Goal: Transaction & Acquisition: Purchase product/service

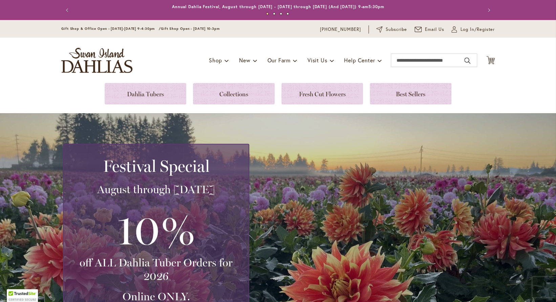
click at [142, 91] on link at bounding box center [146, 93] width 82 height 21
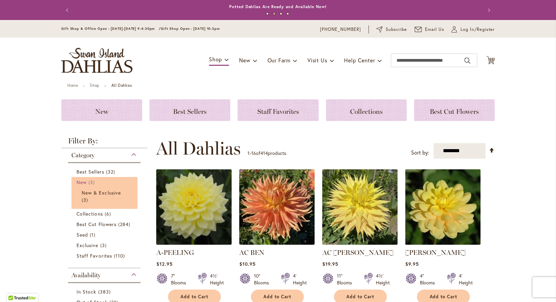
click at [88, 183] on span "3 items" at bounding box center [92, 181] width 8 height 7
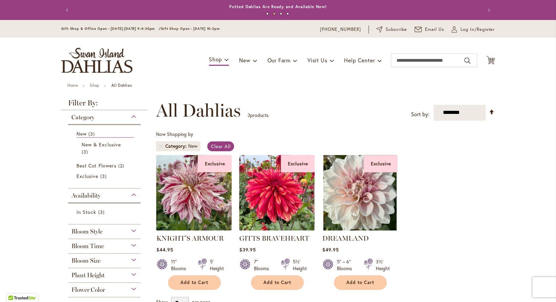
click at [101, 290] on span "Flower Color" at bounding box center [88, 289] width 34 height 7
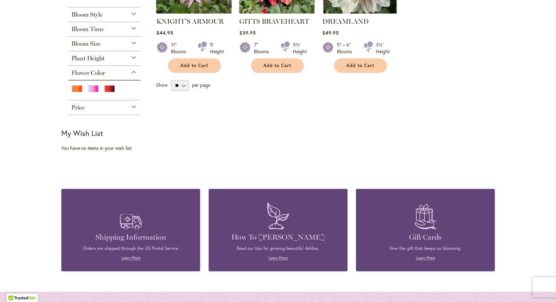
scroll to position [216, 0]
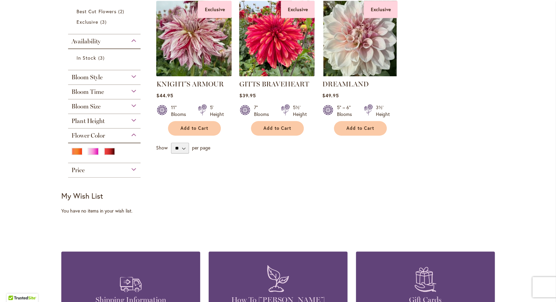
scroll to position [82, 0]
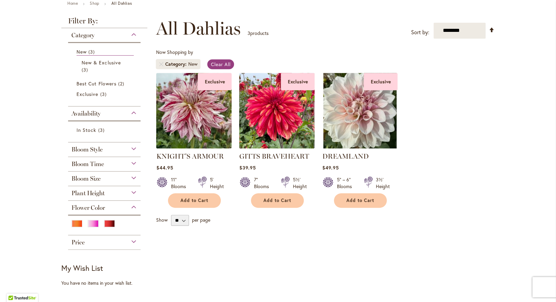
click at [102, 195] on span "Plant Height" at bounding box center [87, 192] width 33 height 7
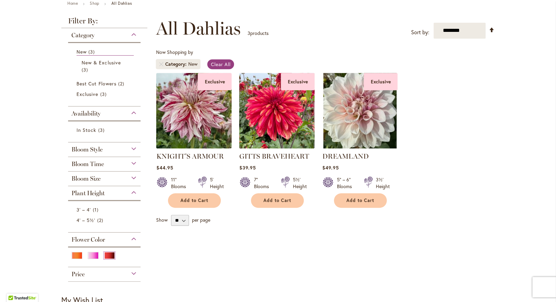
click at [110, 256] on div "Red" at bounding box center [109, 255] width 11 height 7
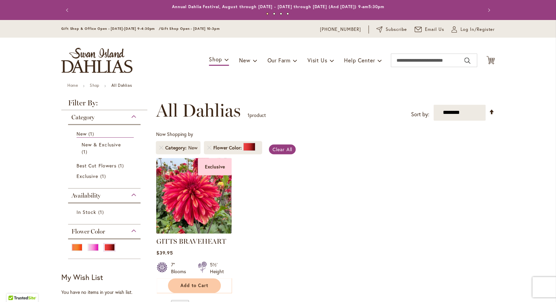
click at [101, 120] on div "Category" at bounding box center [104, 115] width 72 height 11
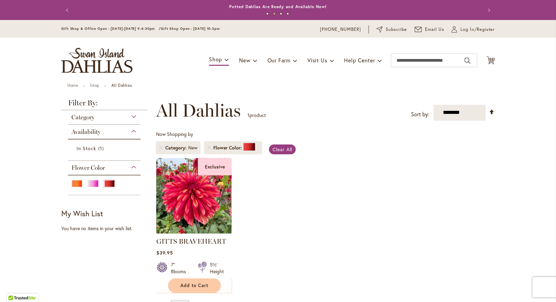
click at [128, 165] on div "Flower Color" at bounding box center [104, 165] width 72 height 11
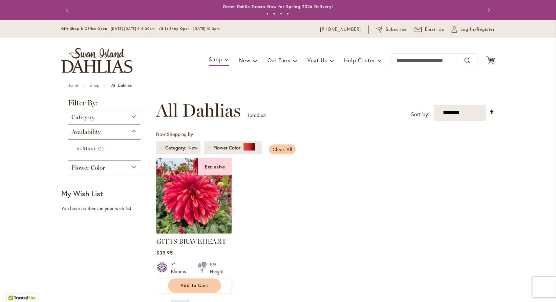
click at [276, 148] on span "Clear All" at bounding box center [282, 149] width 20 height 6
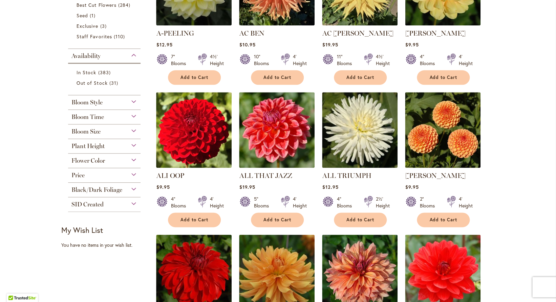
scroll to position [244, 0]
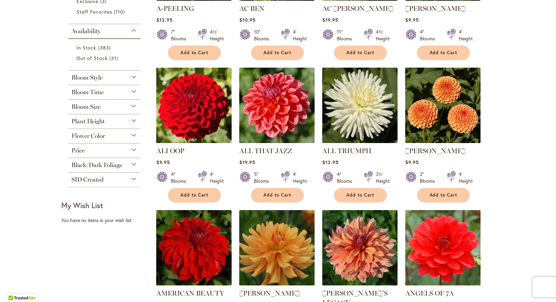
click at [95, 131] on div "Flower Color" at bounding box center [104, 134] width 72 height 11
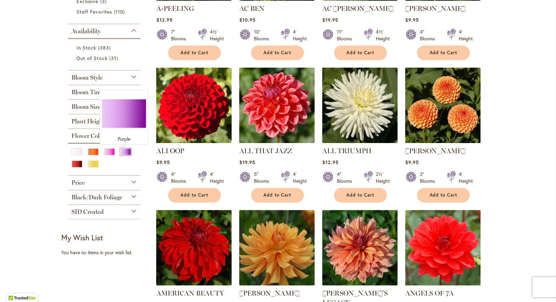
click at [125, 154] on div "Purple" at bounding box center [125, 151] width 11 height 7
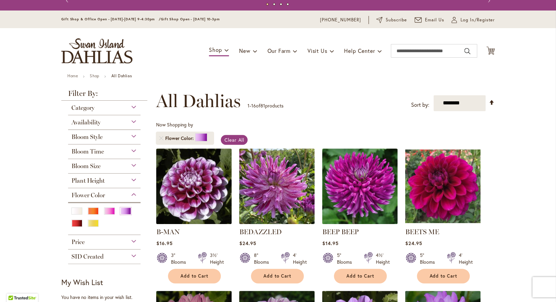
scroll to position [98, 0]
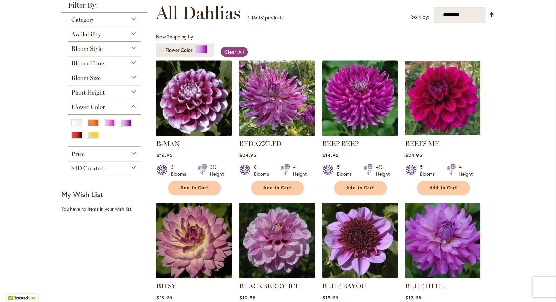
click at [90, 81] on span "Bloom Size" at bounding box center [85, 77] width 29 height 7
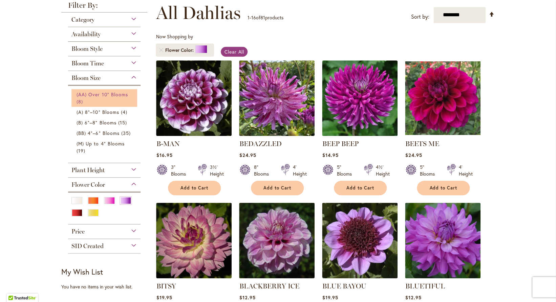
click at [96, 99] on link "(AA) Over 10" Blooms 8 items" at bounding box center [105, 98] width 57 height 14
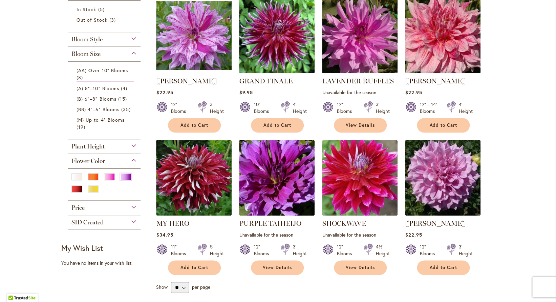
scroll to position [207, 0]
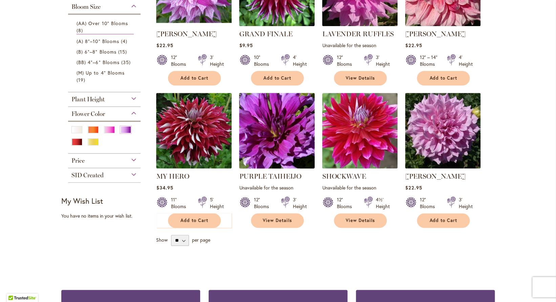
click at [264, 134] on img at bounding box center [276, 130] width 79 height 79
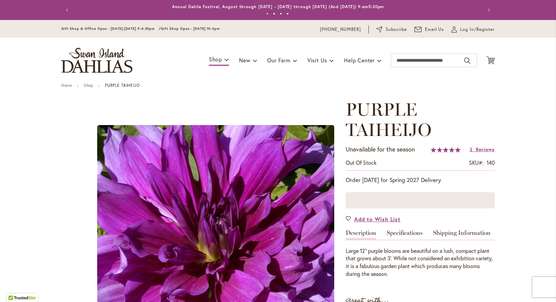
type input "**********"
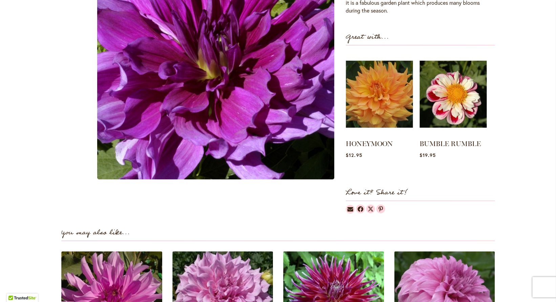
scroll to position [219, 0]
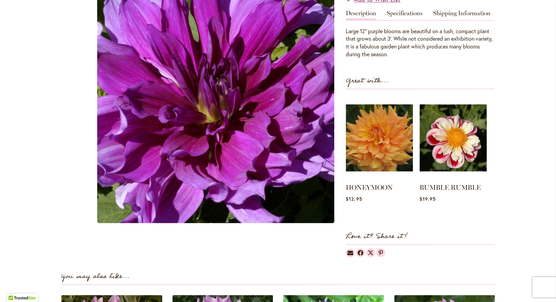
drag, startPoint x: 197, startPoint y: 106, endPoint x: 200, endPoint y: 105, distance: 3.4
click at [197, 106] on img "PURPLE TAIHEIJO" at bounding box center [215, 104] width 237 height 237
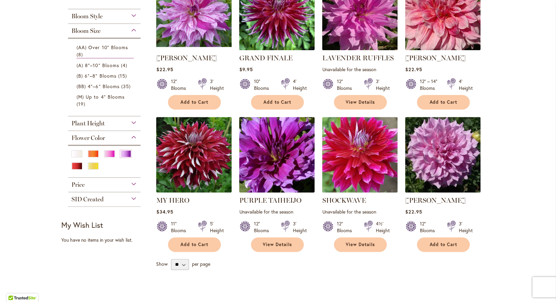
scroll to position [18, 0]
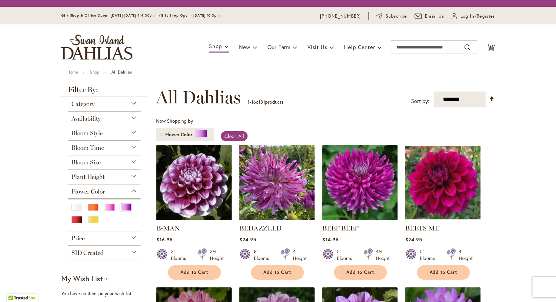
scroll to position [98, 0]
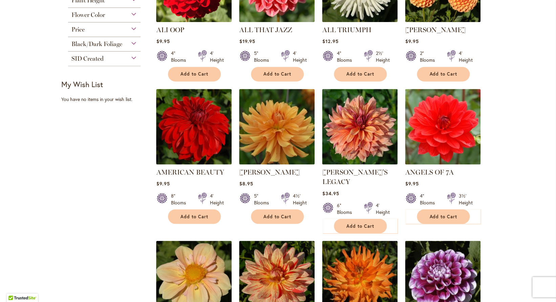
scroll to position [433, 0]
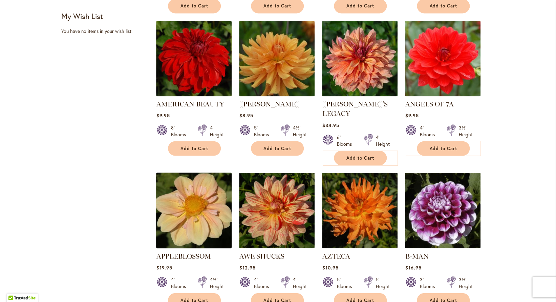
click at [194, 202] on img at bounding box center [193, 210] width 79 height 79
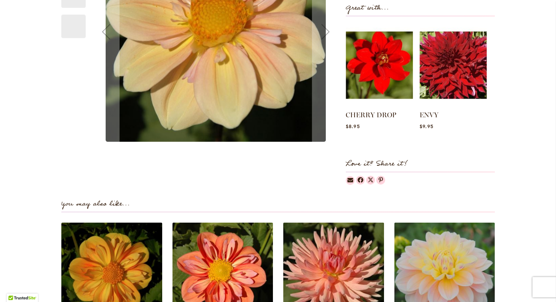
scroll to position [445, 0]
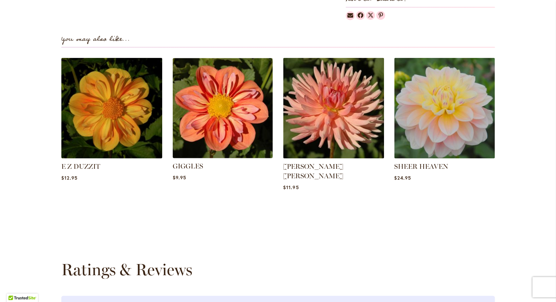
click at [232, 115] on img at bounding box center [222, 107] width 105 height 105
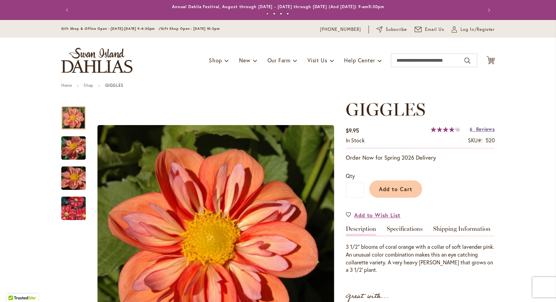
click at [476, 129] on span "Reviews" at bounding box center [485, 129] width 19 height 6
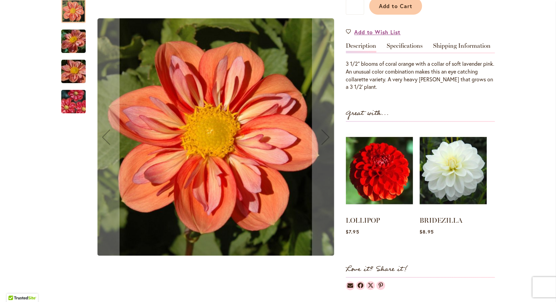
scroll to position [161, 0]
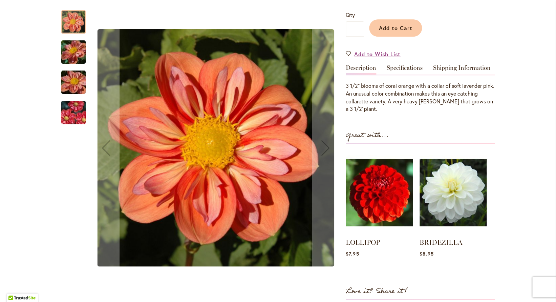
click at [78, 57] on img "GIGGLES" at bounding box center [73, 52] width 49 height 37
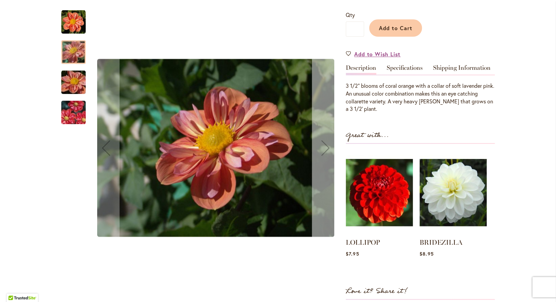
click at [322, 148] on div "Next" at bounding box center [325, 147] width 27 height 27
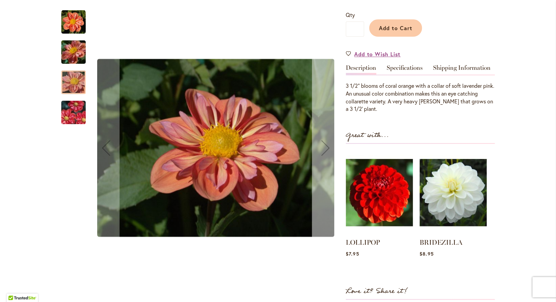
click at [322, 148] on div "Next" at bounding box center [325, 147] width 27 height 27
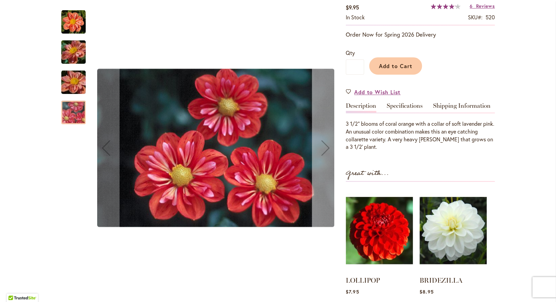
scroll to position [8, 0]
